Goal: Find specific page/section: Find specific page/section

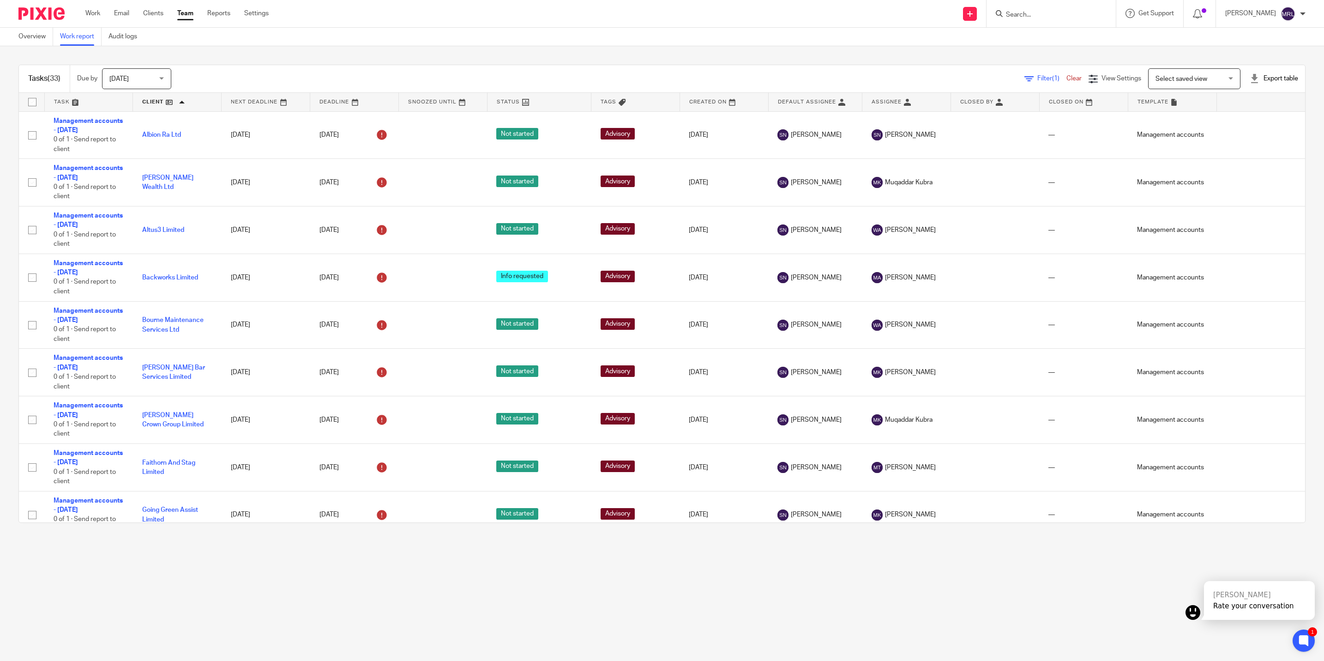
click at [180, 17] on link "Team" at bounding box center [185, 13] width 16 height 9
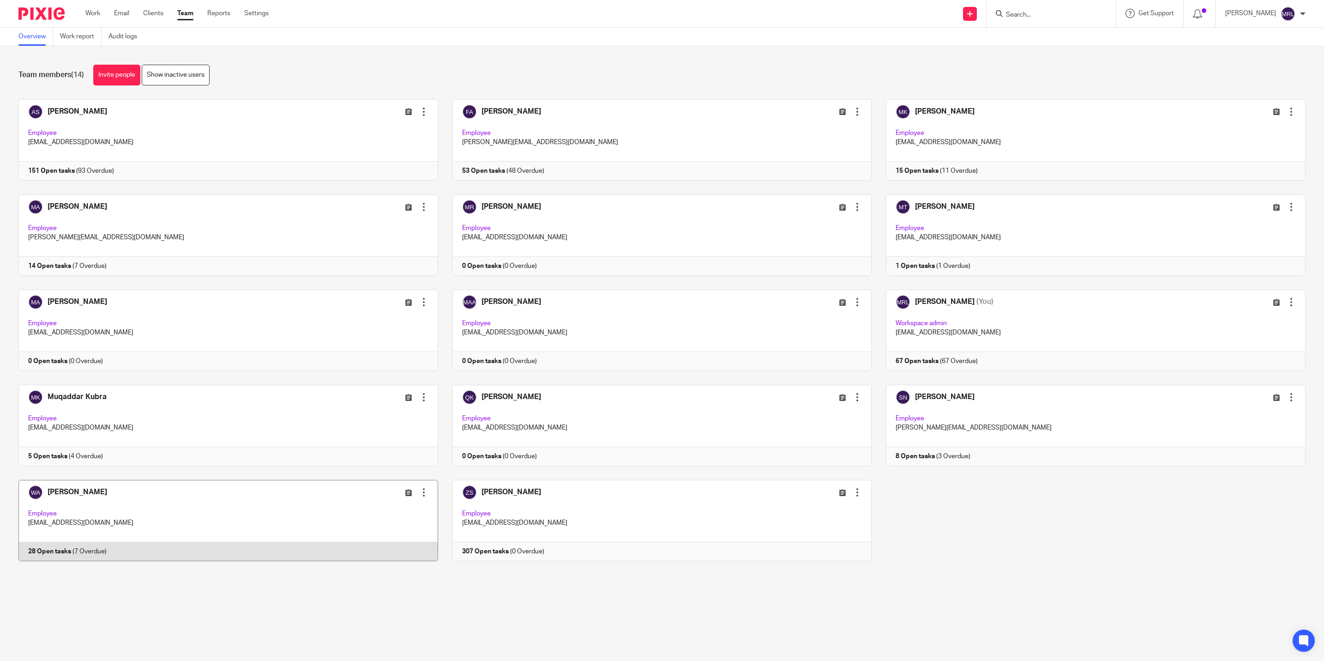
click at [209, 498] on link at bounding box center [221, 520] width 434 height 81
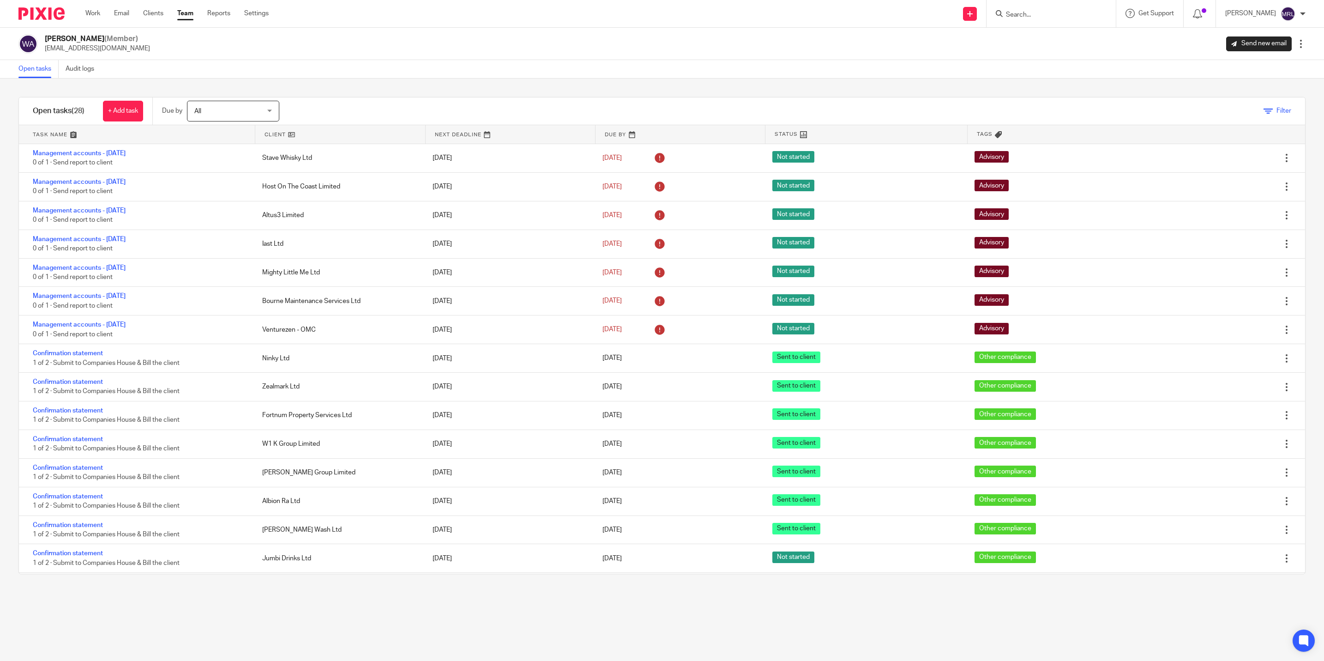
click at [1264, 108] on link "Filter" at bounding box center [1278, 111] width 28 height 6
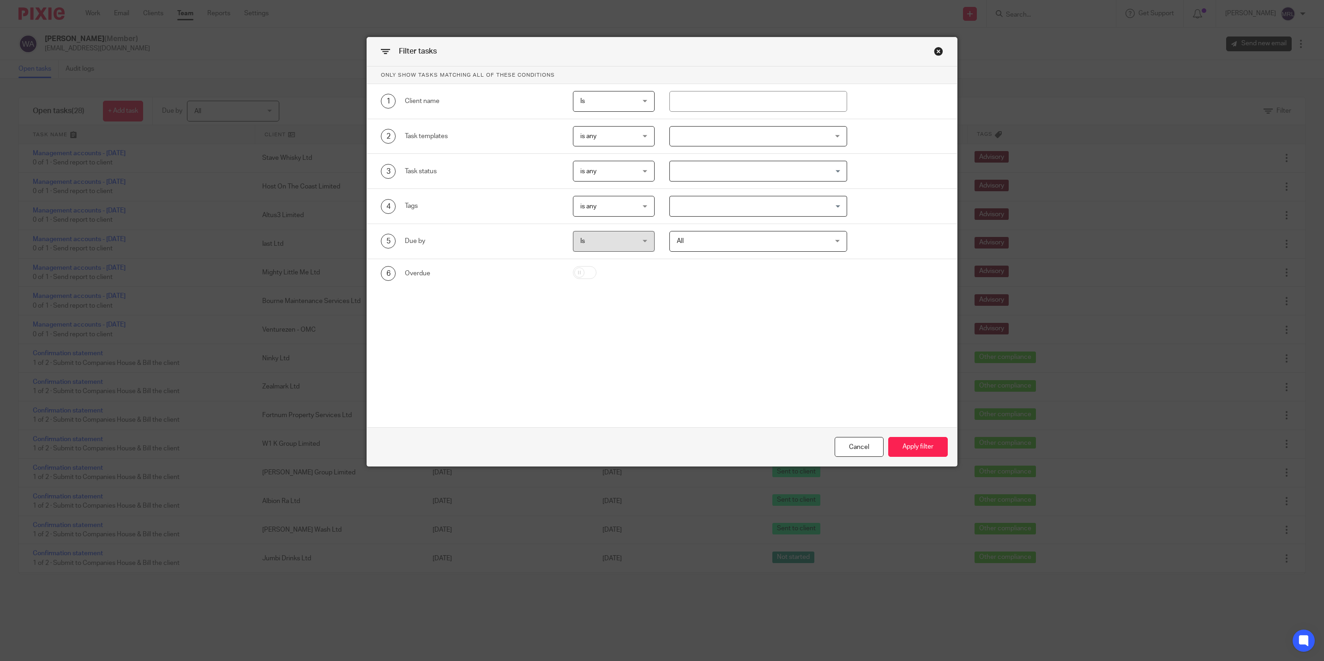
click at [826, 457] on div "Cancel Apply filter" at bounding box center [662, 446] width 590 height 39
click at [837, 452] on div "Cancel" at bounding box center [859, 447] width 49 height 20
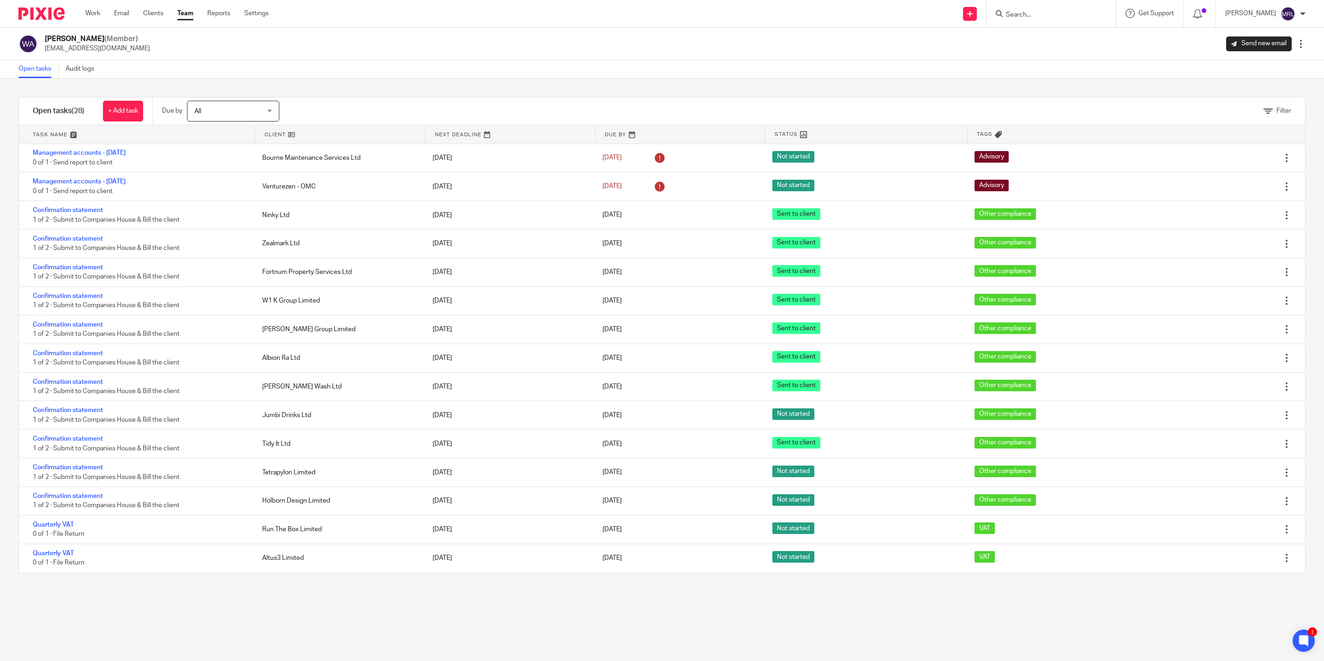
scroll to position [139, 0]
